Goal: Contribute content: Contribute content

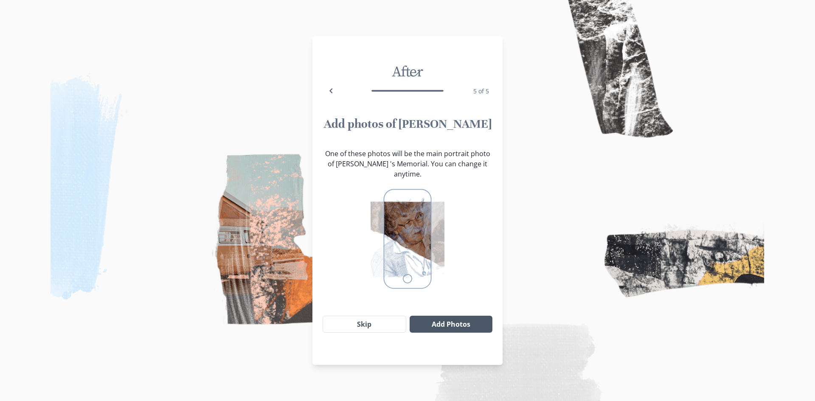
click at [426, 316] on button "Add Photos" at bounding box center [451, 324] width 83 height 17
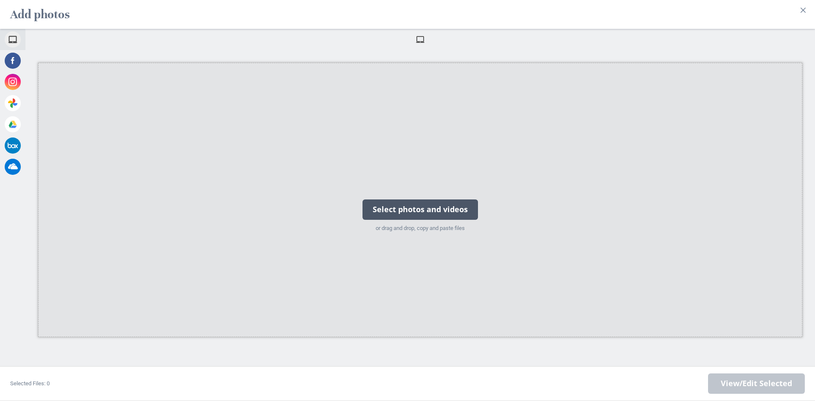
click at [411, 211] on div "Select photos and videos" at bounding box center [419, 209] width 115 height 20
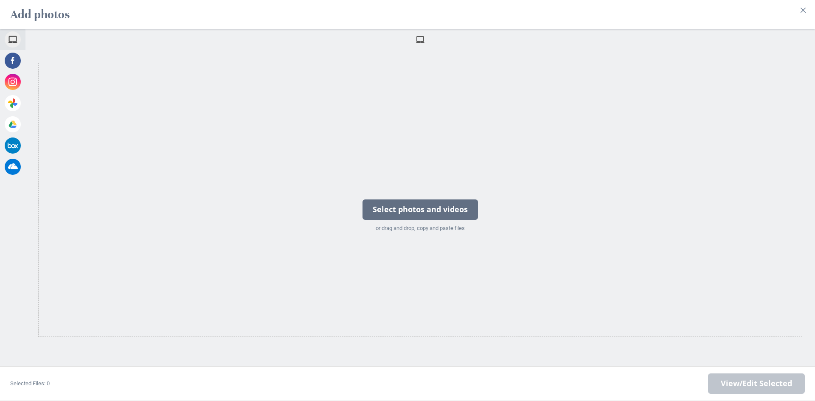
click at [419, 35] on span at bounding box center [419, 39] width 9 height 9
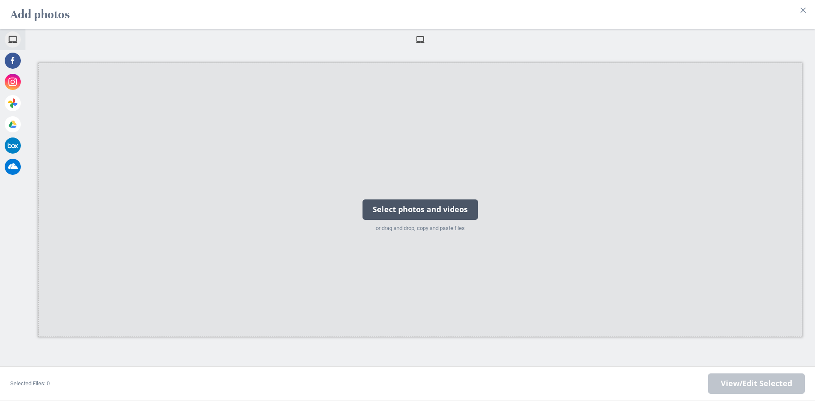
click at [407, 210] on div "Select photos and videos" at bounding box center [419, 209] width 115 height 20
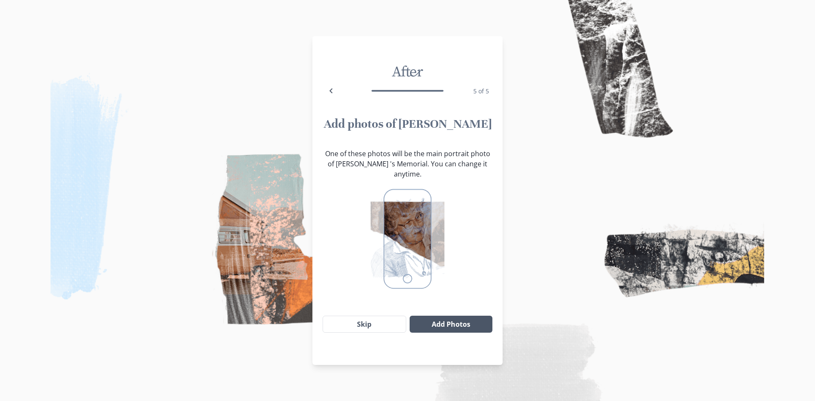
click at [449, 320] on button "Add Photos" at bounding box center [451, 324] width 83 height 17
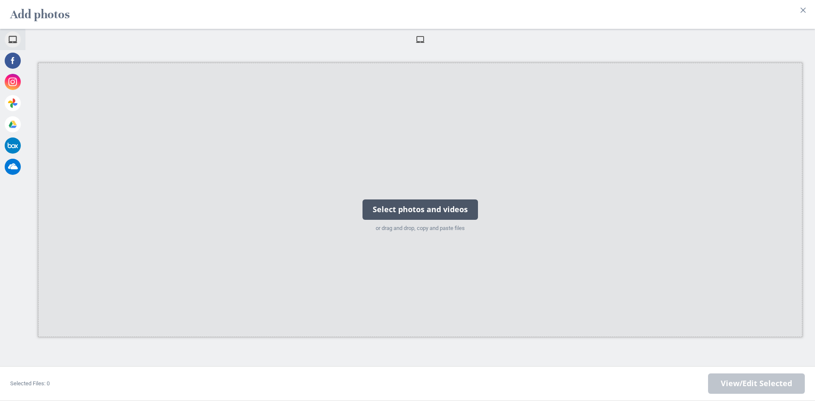
click at [379, 215] on div "Select photos and videos" at bounding box center [419, 209] width 115 height 20
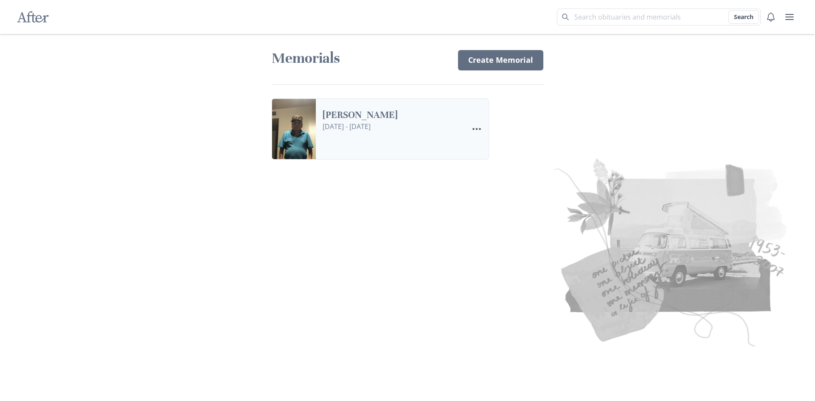
click at [419, 119] on link "Enrique Santos Torres" at bounding box center [392, 115] width 139 height 12
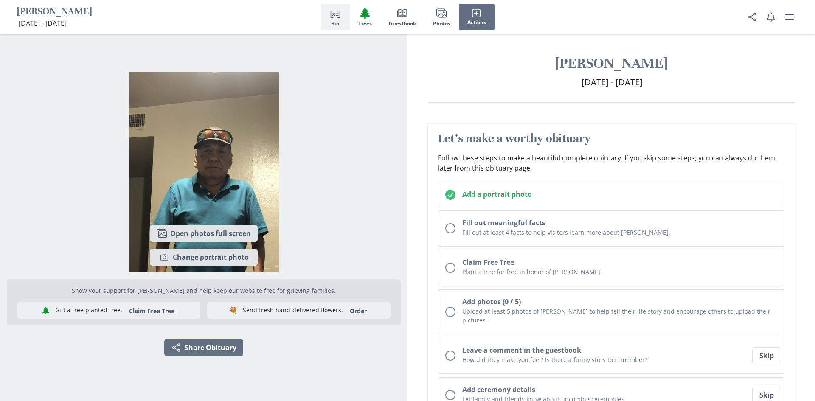
click at [244, 187] on img "Show portrait image options" at bounding box center [204, 172] width 394 height 201
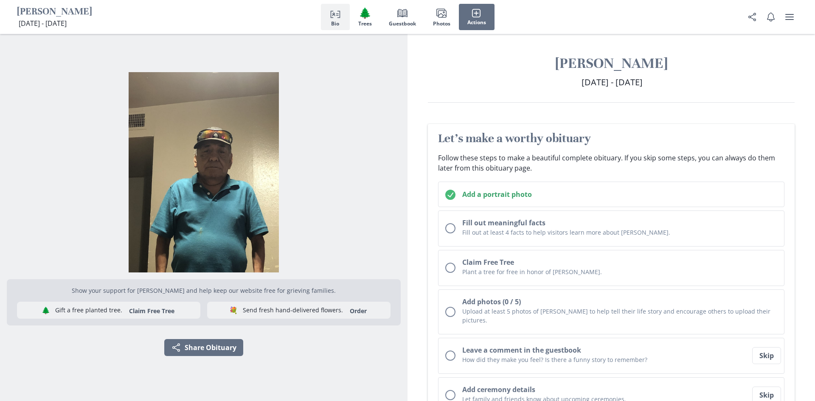
click at [244, 187] on img "Show portrait image options" at bounding box center [204, 172] width 394 height 201
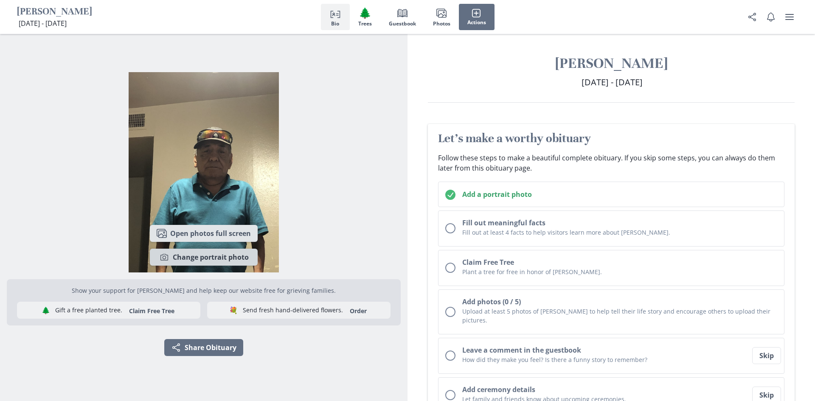
click at [239, 257] on button "Camera Change portrait photo" at bounding box center [204, 257] width 108 height 17
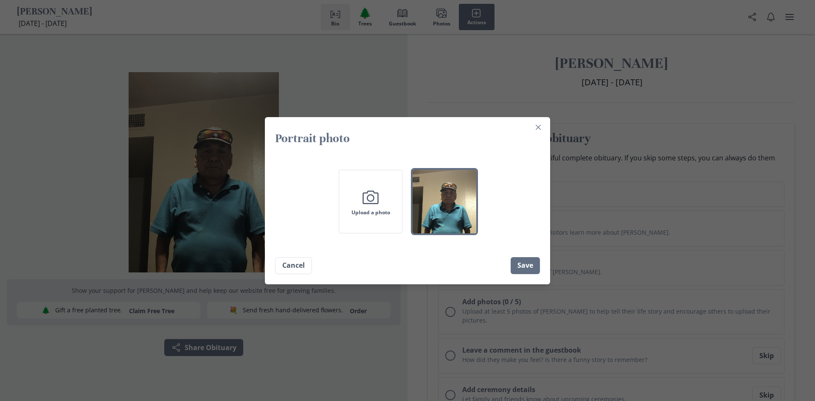
click at [439, 191] on img "button" at bounding box center [445, 202] width 64 height 64
click at [292, 263] on button "Cancel" at bounding box center [293, 265] width 37 height 17
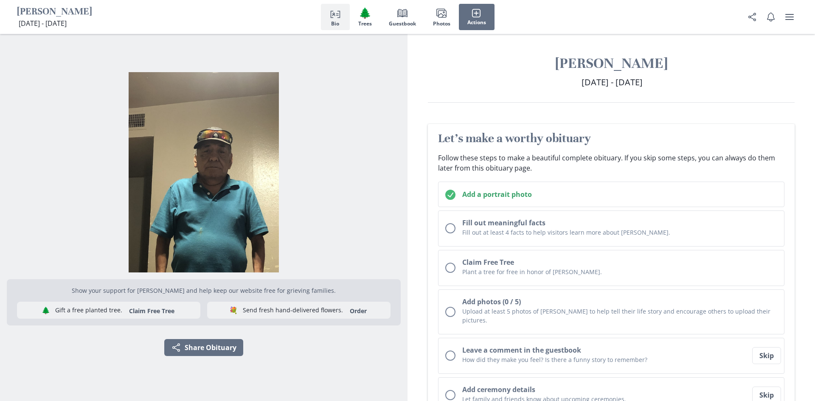
click at [241, 223] on div "Images Open photos full screen Camera Change portrait photo" at bounding box center [203, 245] width 121 height 54
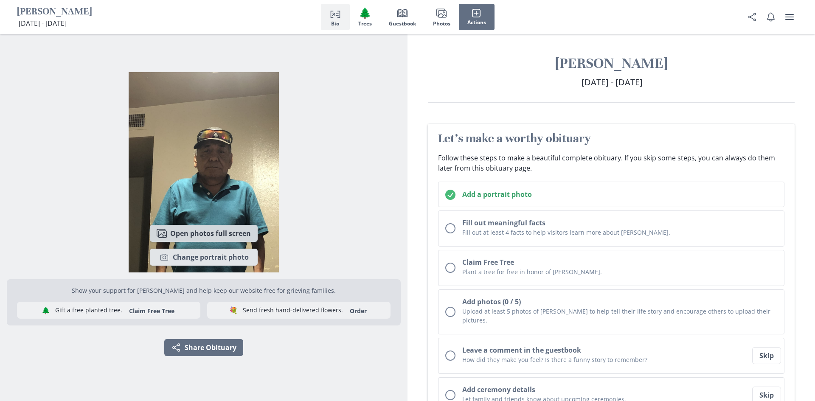
click at [248, 233] on button "Images Open photos full screen" at bounding box center [204, 233] width 108 height 17
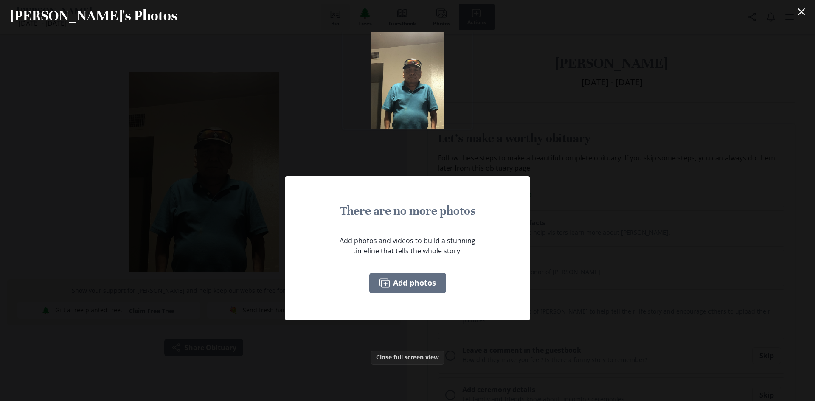
click at [424, 358] on button "Close full screen view" at bounding box center [407, 358] width 74 height 14
